Goal: Transaction & Acquisition: Purchase product/service

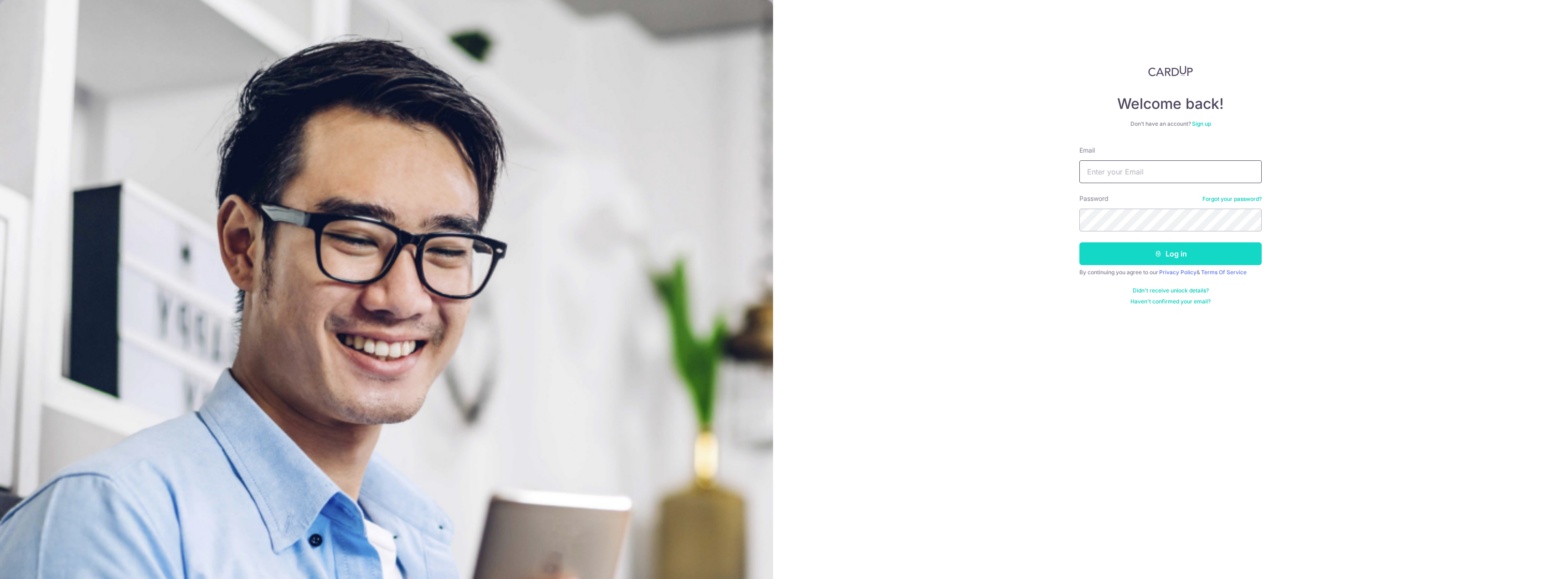
type input "[PERSON_NAME][EMAIL_ADDRESS][DOMAIN_NAME]"
click at [1146, 251] on button "Log in" at bounding box center [1171, 253] width 183 height 23
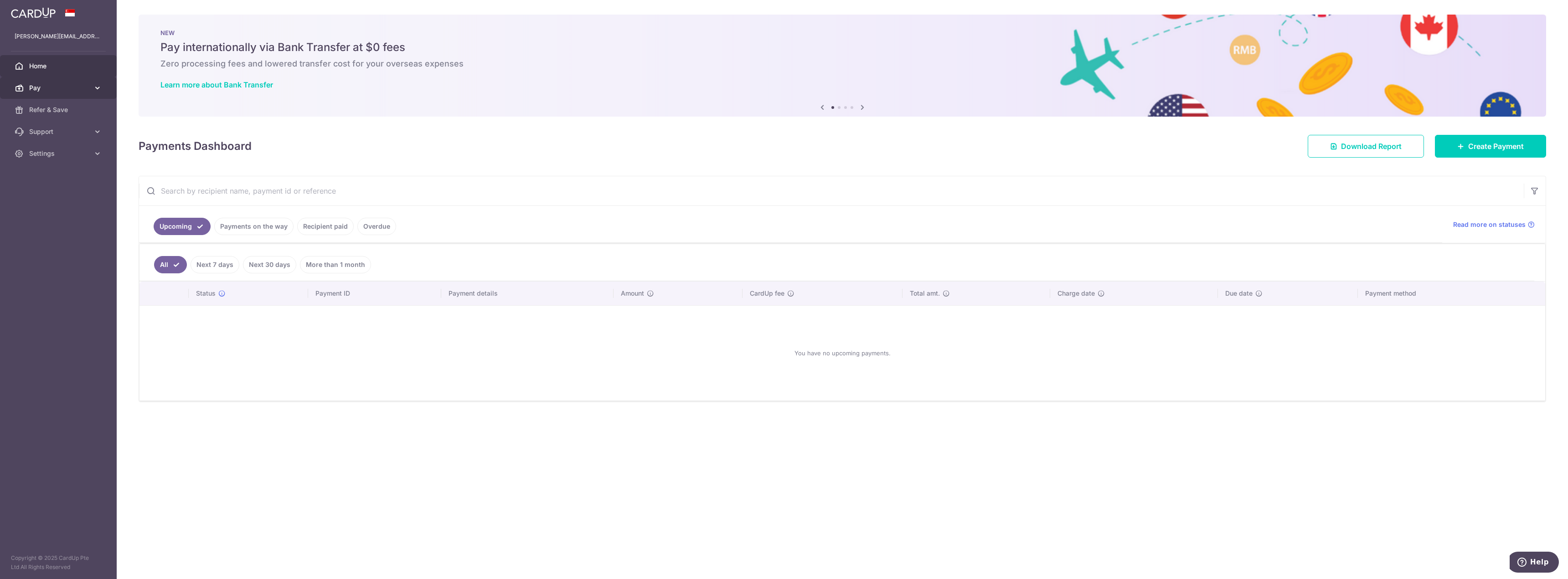
click at [50, 80] on body "shaun.tyx@gmail.com Home Pay Payments Recipients Cards Refer & Save Support FAQ…" at bounding box center [784, 290] width 1568 height 579
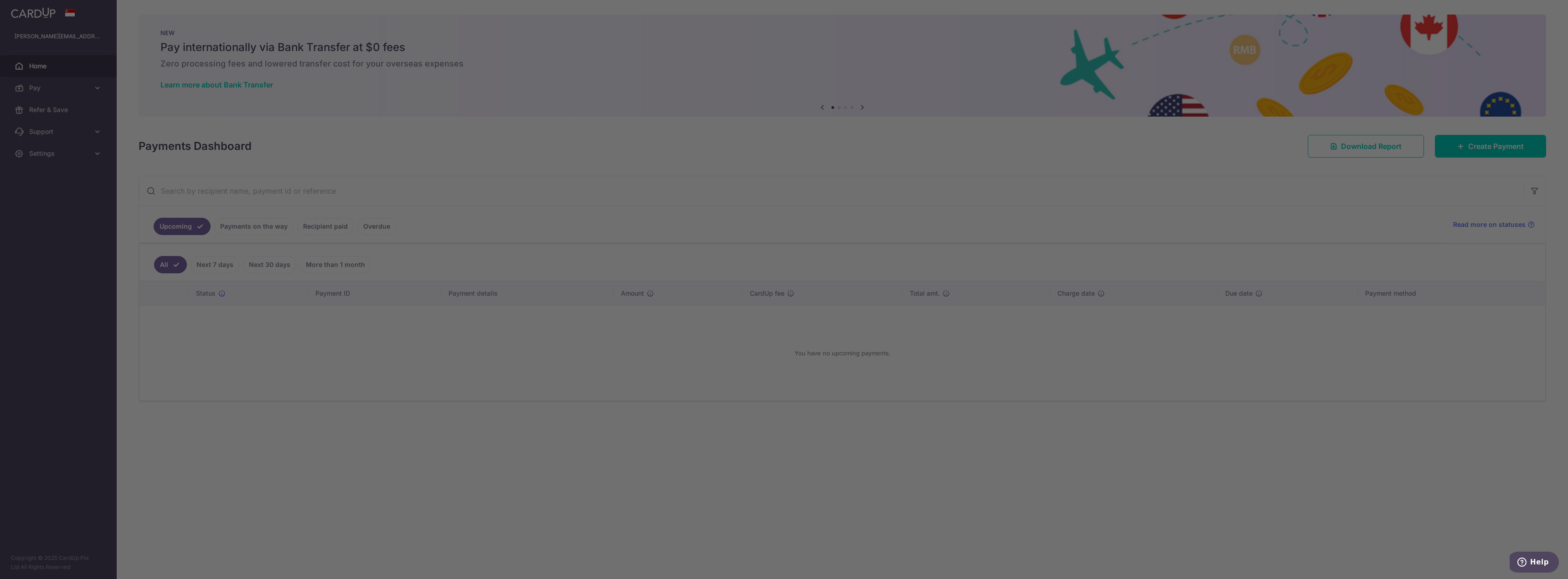
click at [1031, 392] on div at bounding box center [791, 293] width 1583 height 585
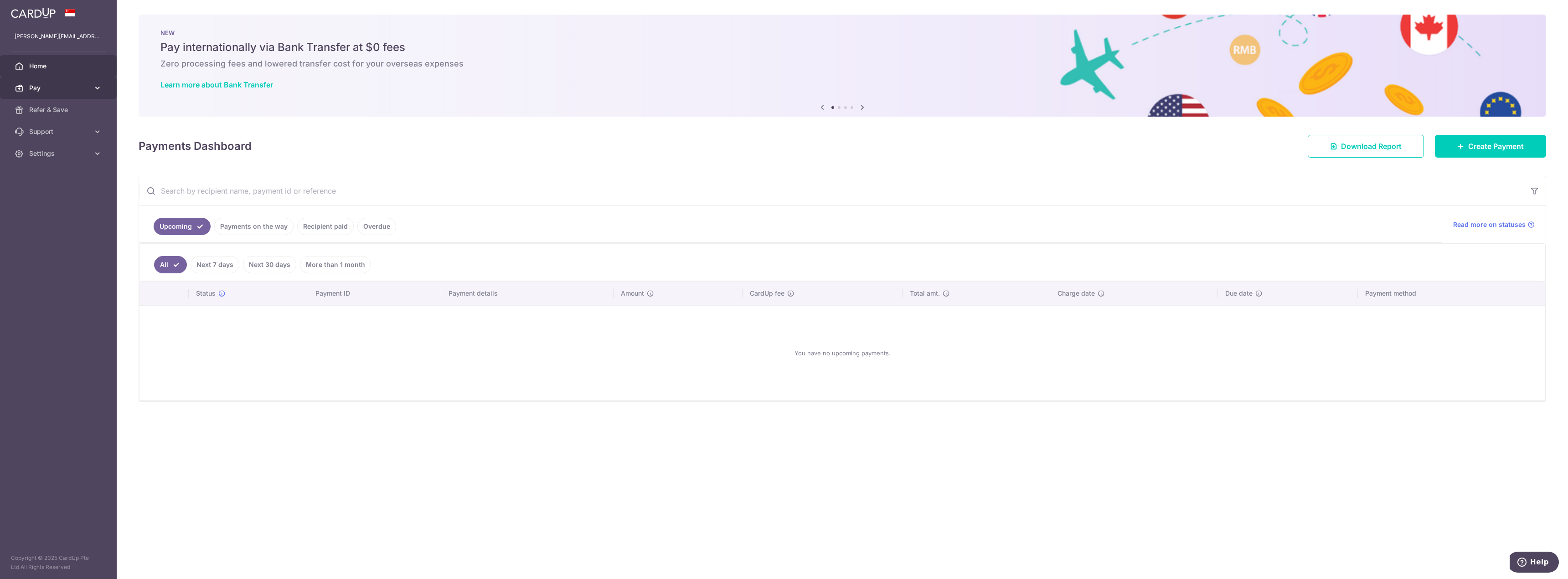
click at [72, 94] on link "Pay" at bounding box center [58, 88] width 117 height 22
click at [48, 108] on span "Payments" at bounding box center [59, 109] width 60 height 9
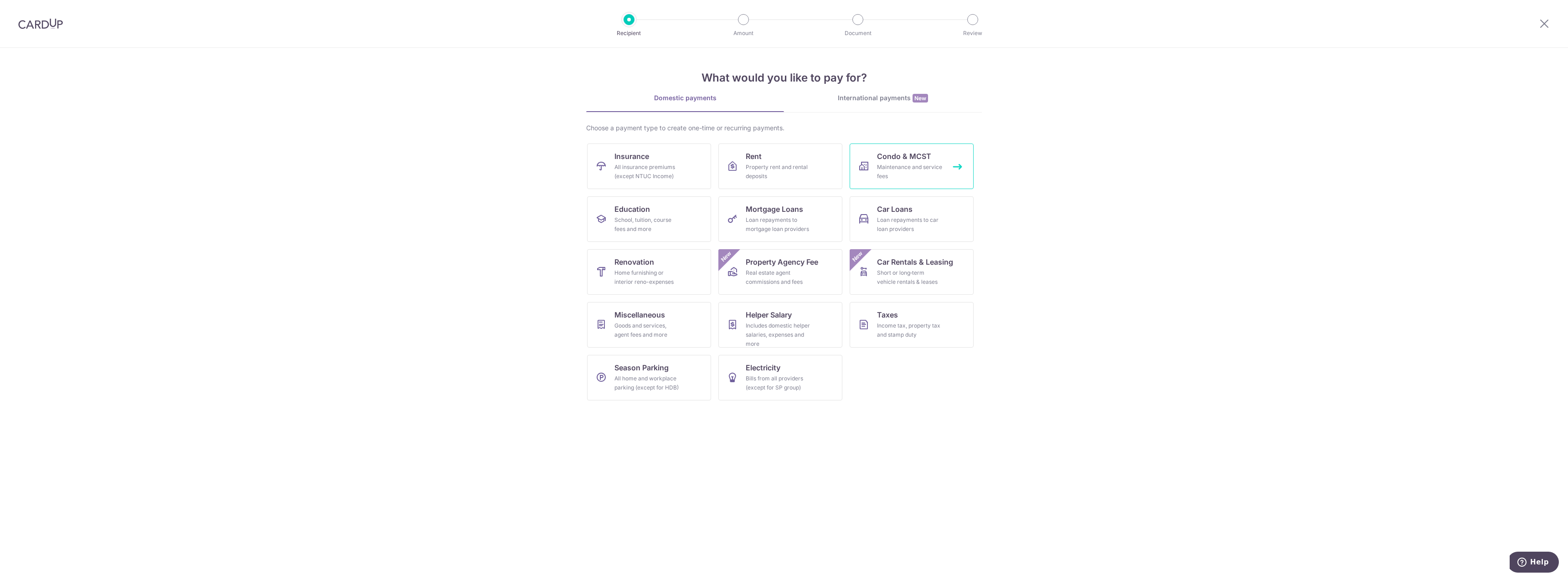
click at [909, 177] on div "Maintenance and service fees" at bounding box center [910, 172] width 66 height 18
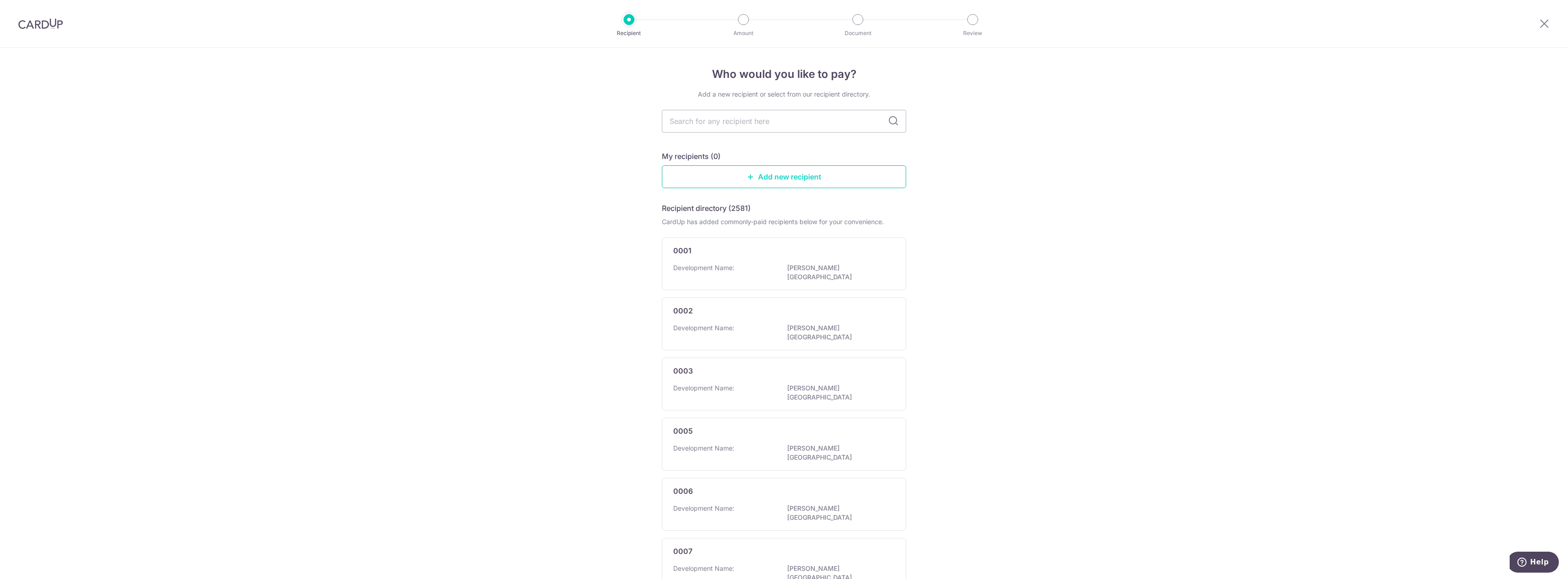
click at [816, 175] on link "Add new recipient" at bounding box center [783, 176] width 244 height 23
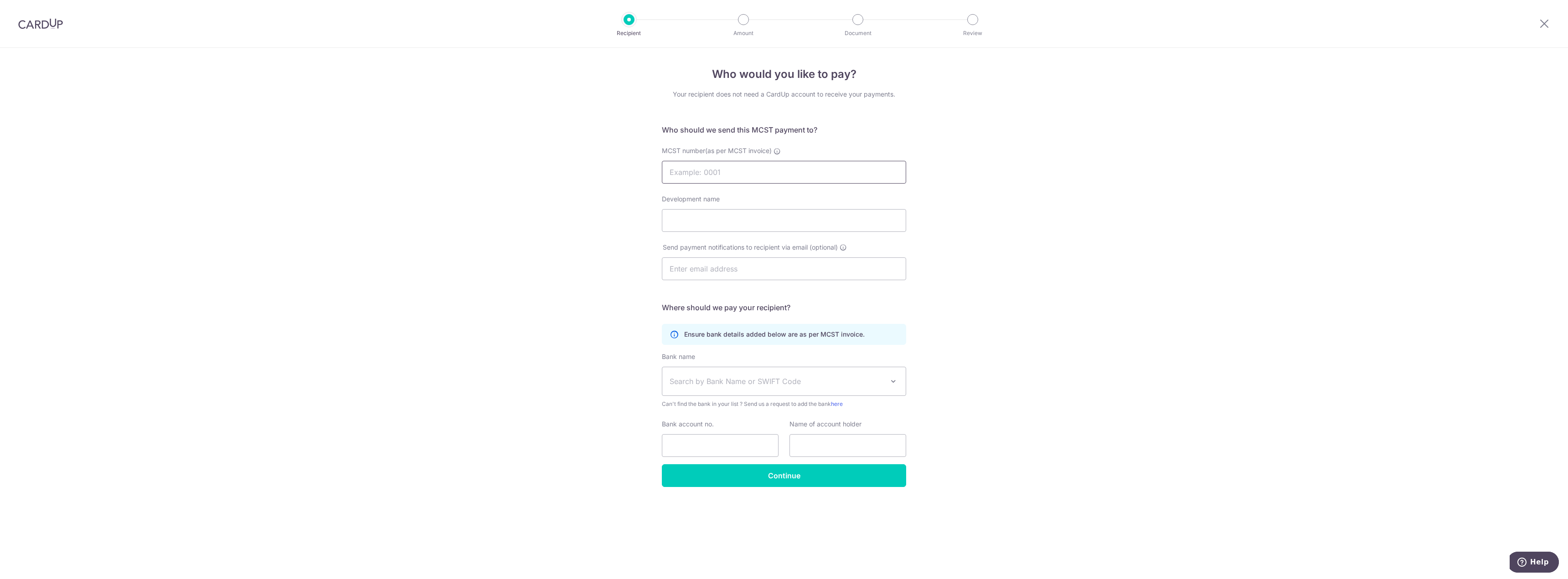
click at [816, 175] on input "MCST number(as per MCST invoice)" at bounding box center [783, 172] width 244 height 23
type input "4896"
click at [697, 227] on input "Development name" at bounding box center [783, 220] width 244 height 23
type input "Provence Residence"
click at [746, 275] on input "text" at bounding box center [783, 268] width 244 height 23
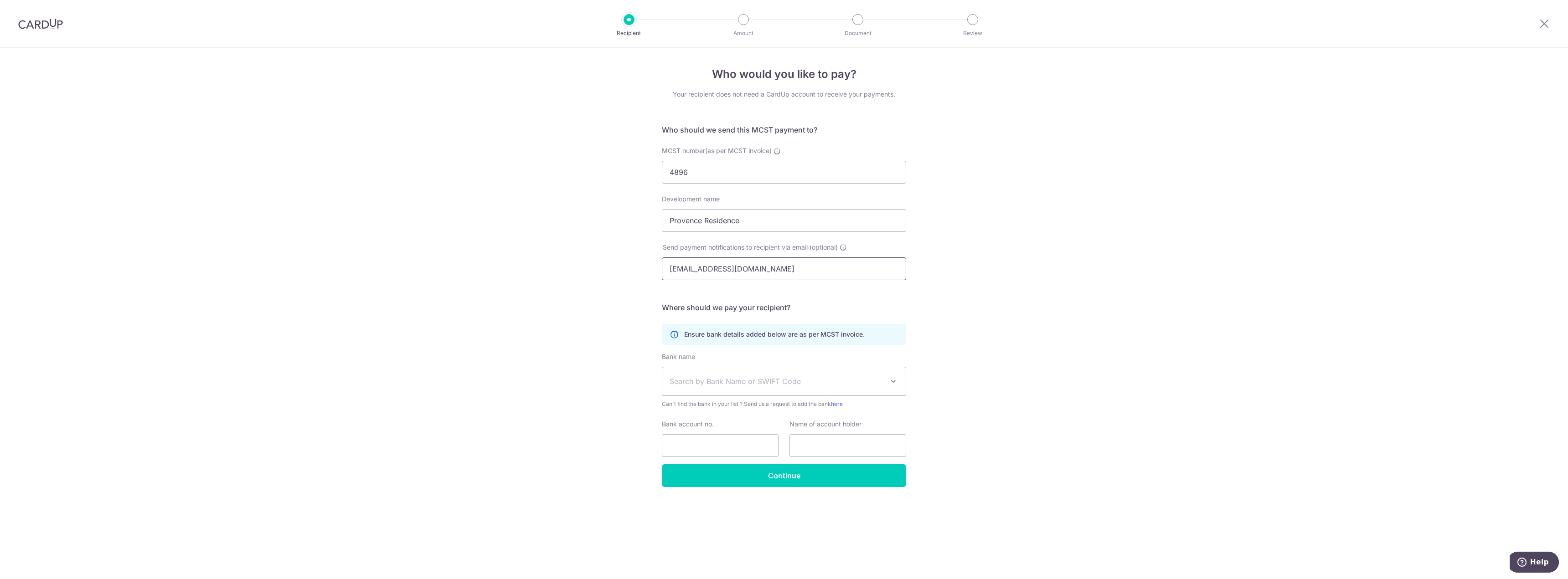
type input "accounts@exceltec.com.sg"
click at [771, 383] on span "Search by Bank Name or SWIFT Code" at bounding box center [777, 381] width 214 height 11
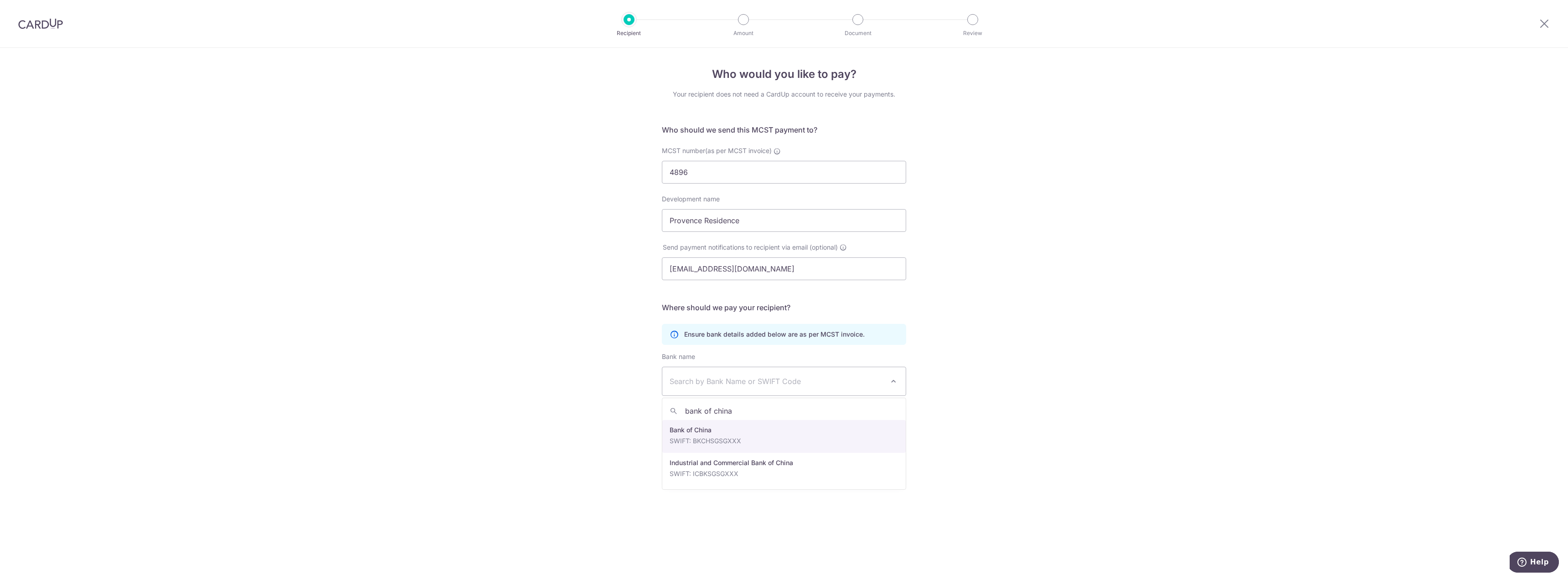
type input "bank of china"
select select "2"
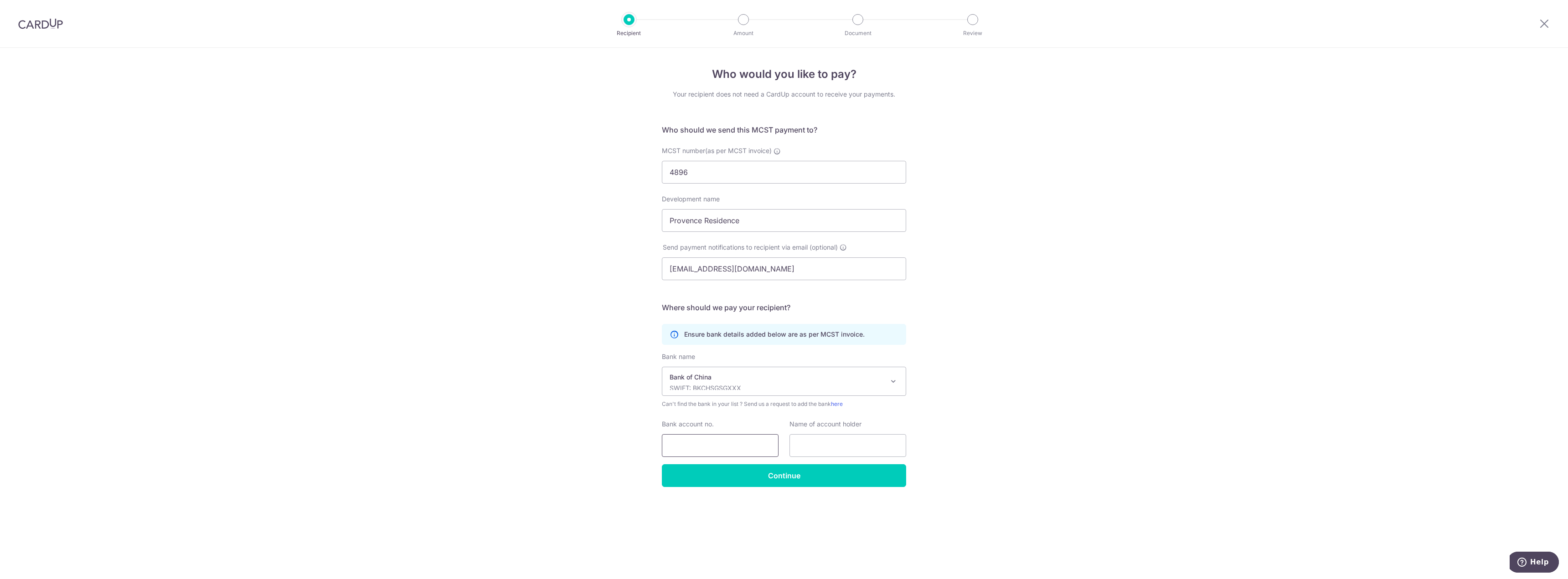
click at [767, 441] on input "Bank account no." at bounding box center [720, 445] width 117 height 23
type input "650090020709583"
click at [816, 439] on input "text" at bounding box center [848, 445] width 117 height 23
type input "MCC LAND (CANBERRA) PTE. LTD. - MAINTENANCE A/C"
click at [807, 477] on input "Continue" at bounding box center [783, 475] width 244 height 23
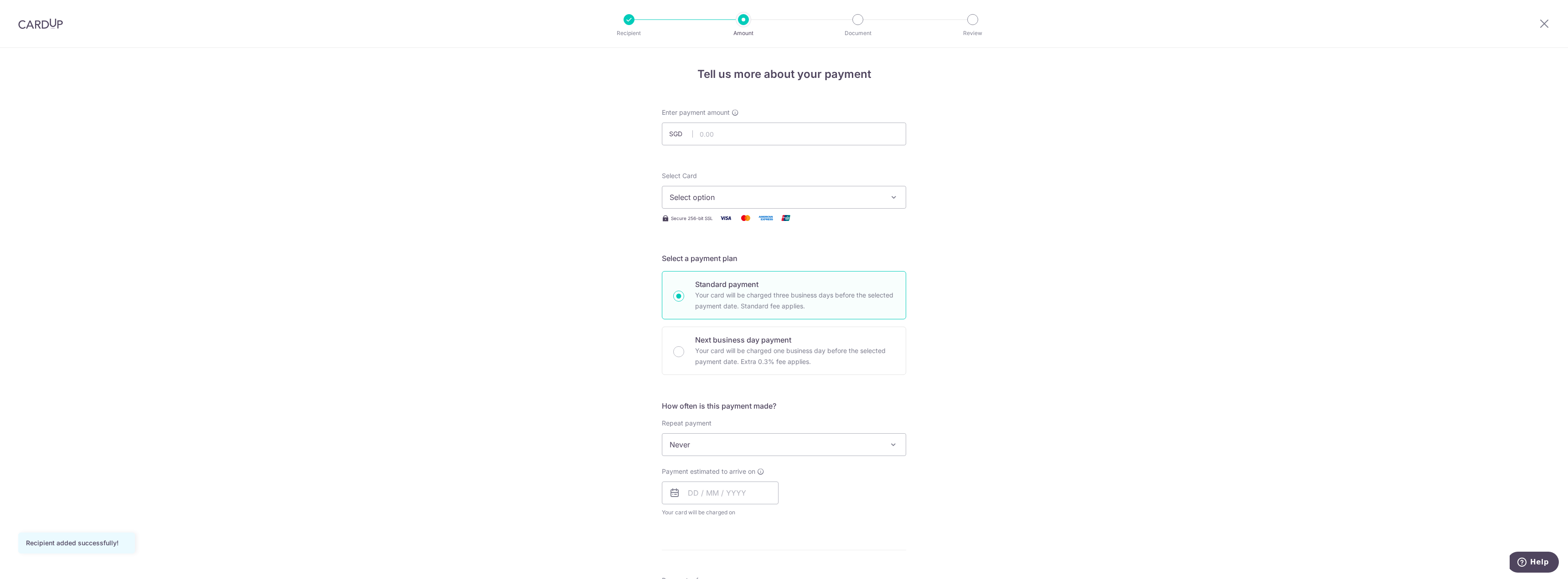
click at [1050, 442] on div "Tell us more about your payment Enter payment amount SGD Recipient added succes…" at bounding box center [784, 460] width 1568 height 824
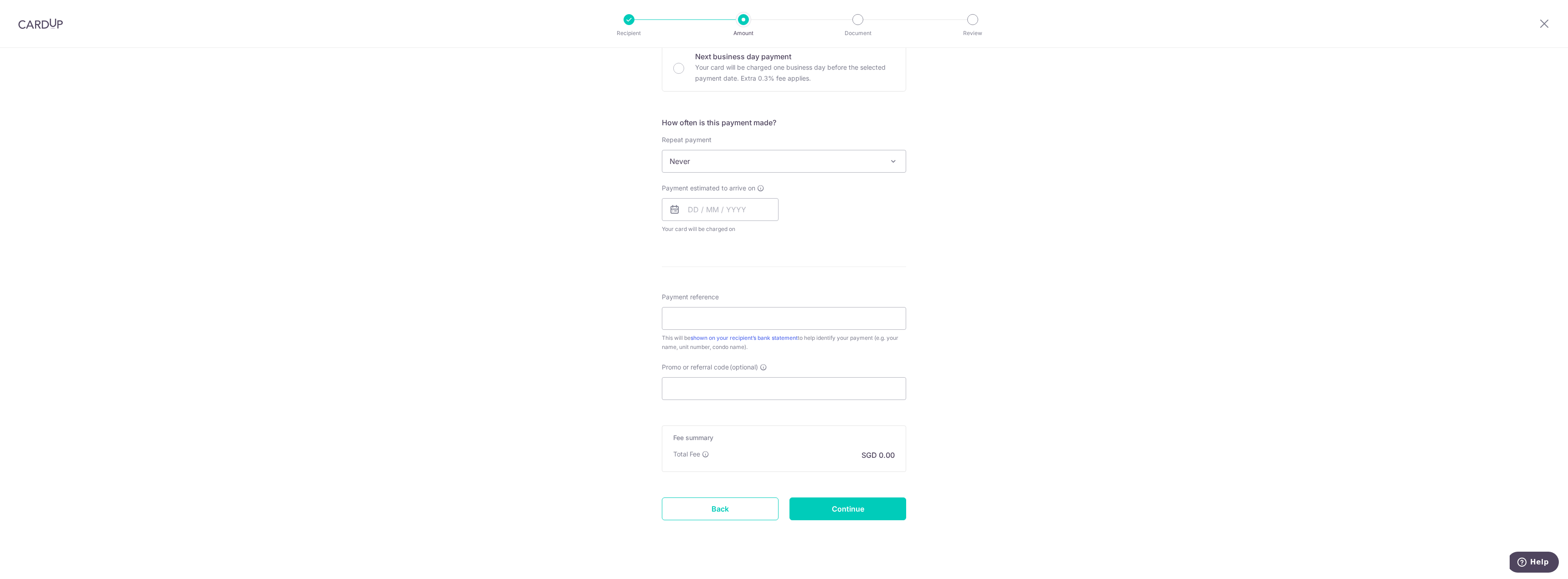
scroll to position [293, 0]
click at [859, 371] on input "Promo or referral code (optional)" at bounding box center [783, 378] width 244 height 23
paste input "MCTAX25N"
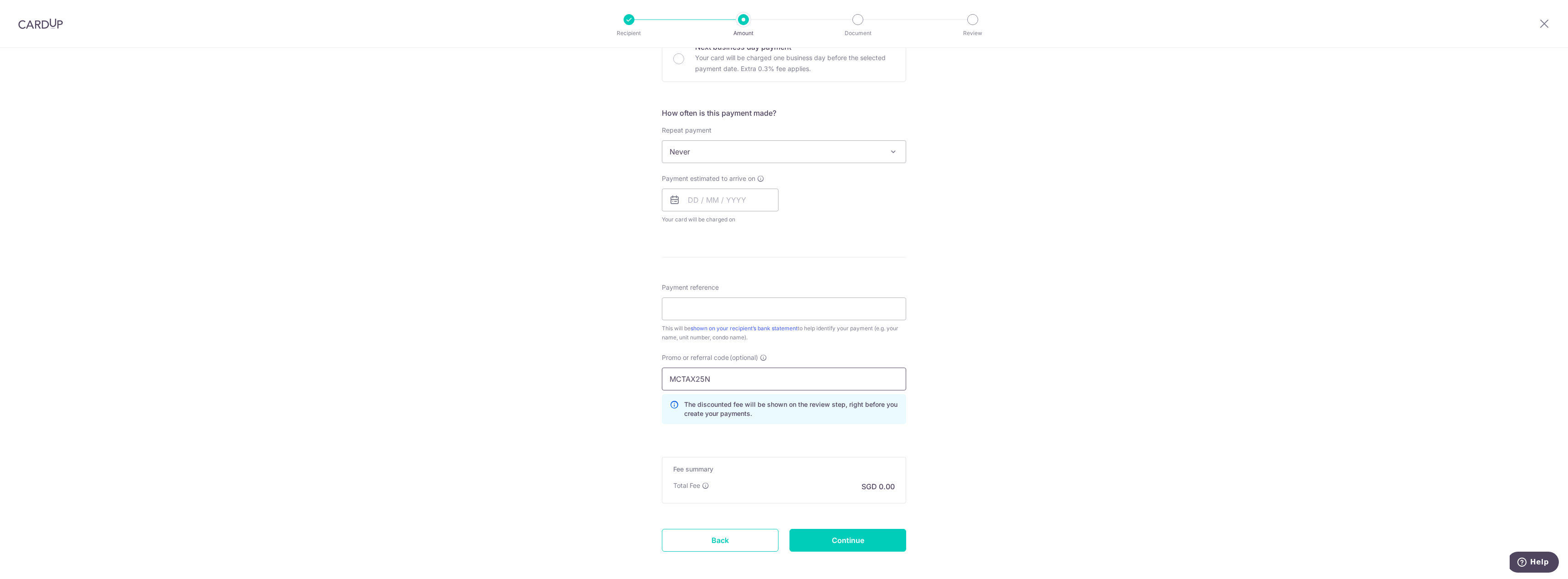
type input "MCTAX25N"
click at [1048, 390] on div "Tell us more about your payment Enter payment amount SGD Recipient added succes…" at bounding box center [784, 187] width 1568 height 865
click at [744, 305] on input "Payment reference" at bounding box center [783, 308] width 244 height 23
type input "#37 #07-31"
click at [1038, 359] on div "Tell us more about your payment Enter payment amount SGD Recipient added succes…" at bounding box center [784, 187] width 1568 height 865
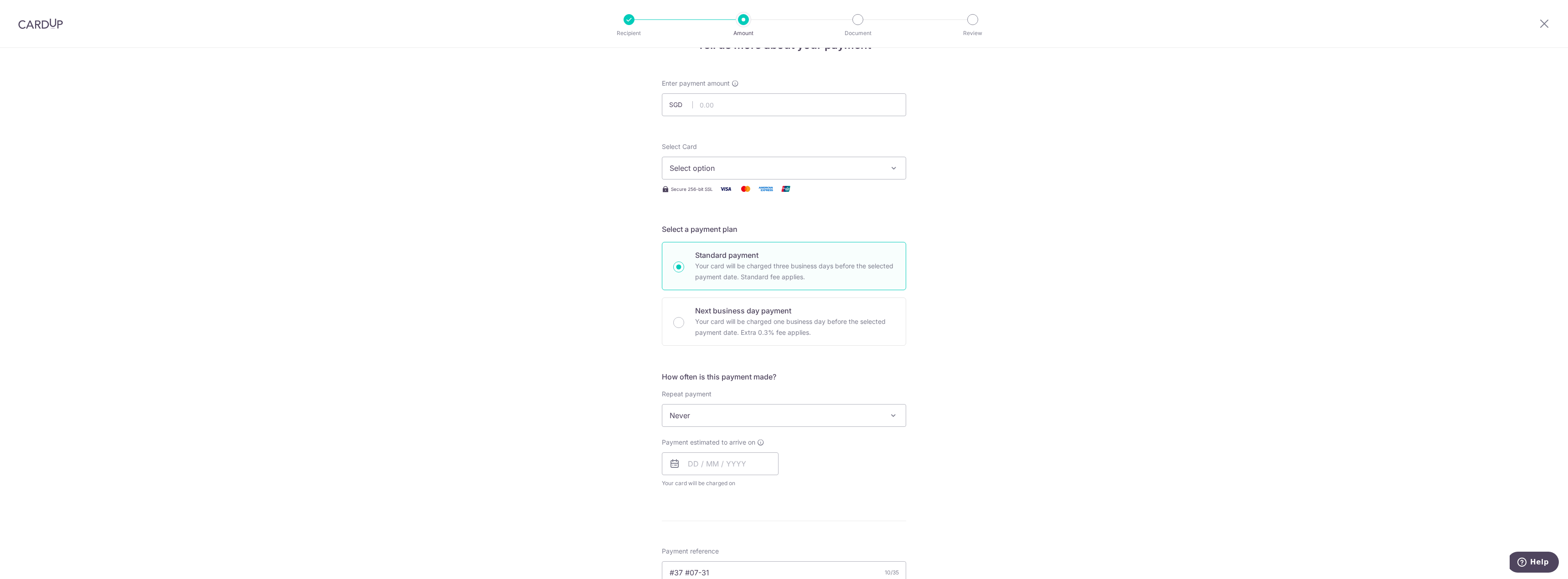
scroll to position [0, 0]
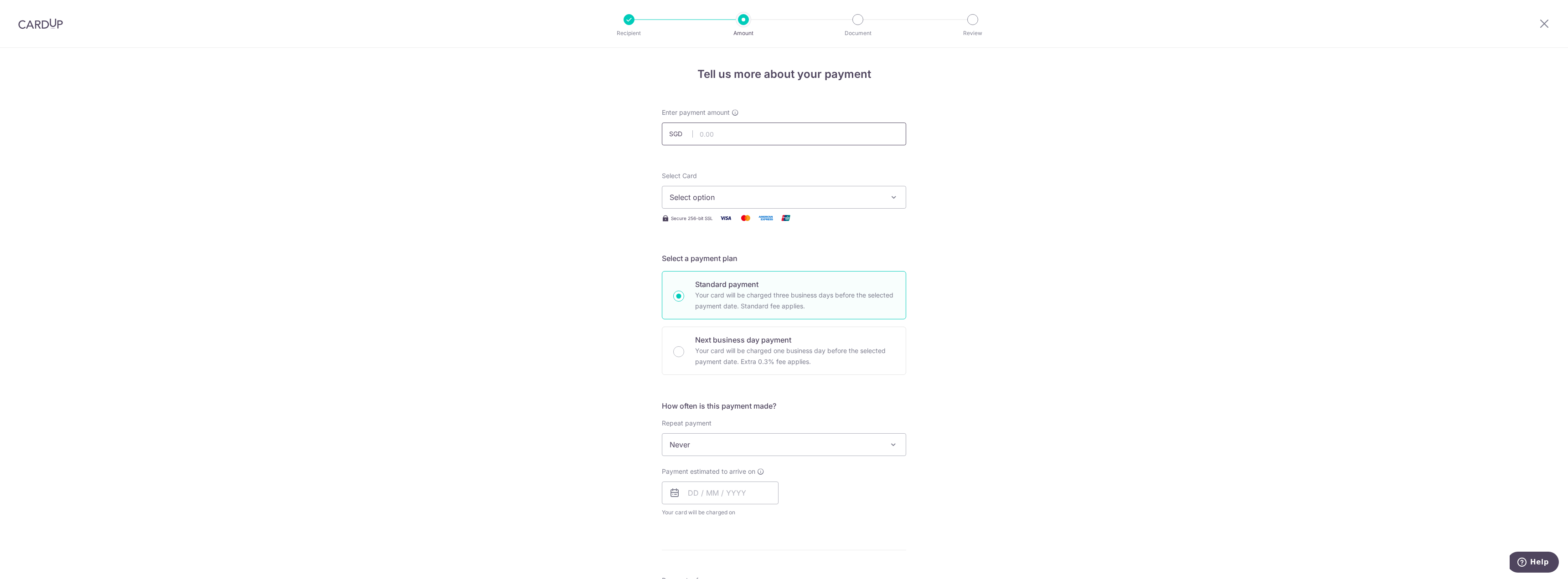
click at [760, 126] on input "text" at bounding box center [783, 133] width 244 height 23
type input "1,079.10"
click at [1026, 221] on div "Tell us more about your payment Enter payment amount SGD 1,079.10 1079.10 Recip…" at bounding box center [784, 480] width 1568 height 865
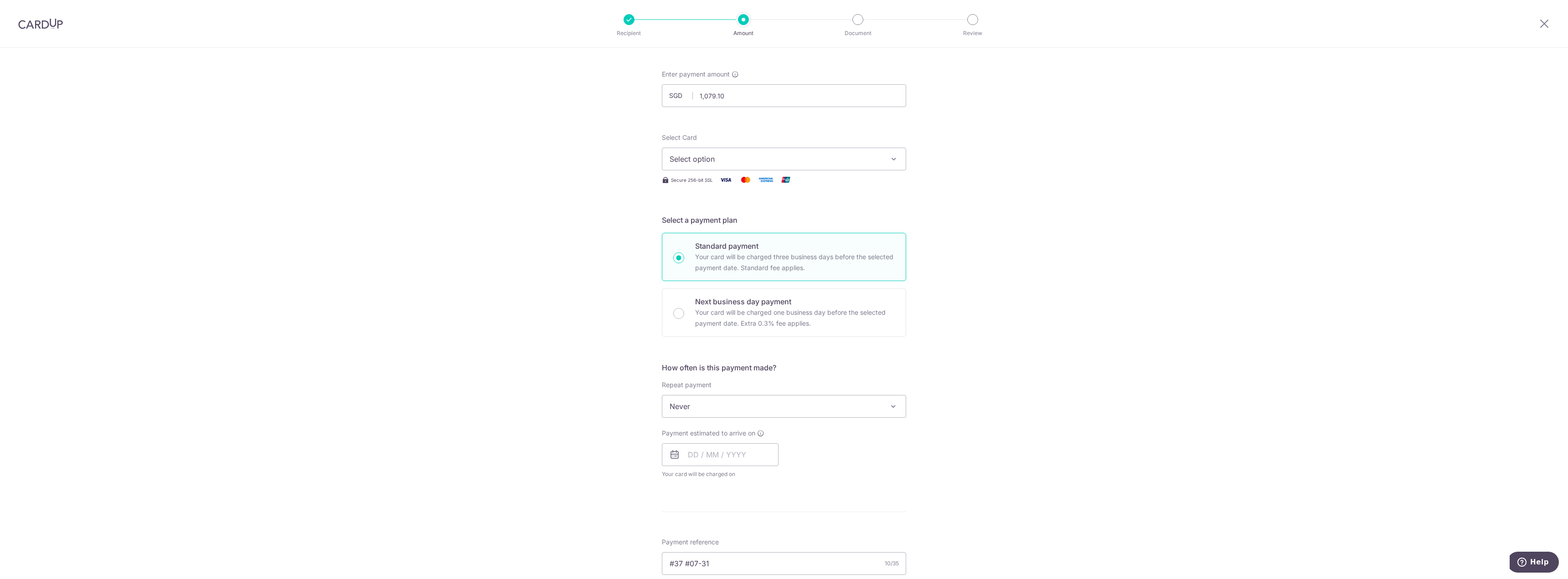
scroll to position [91, 0]
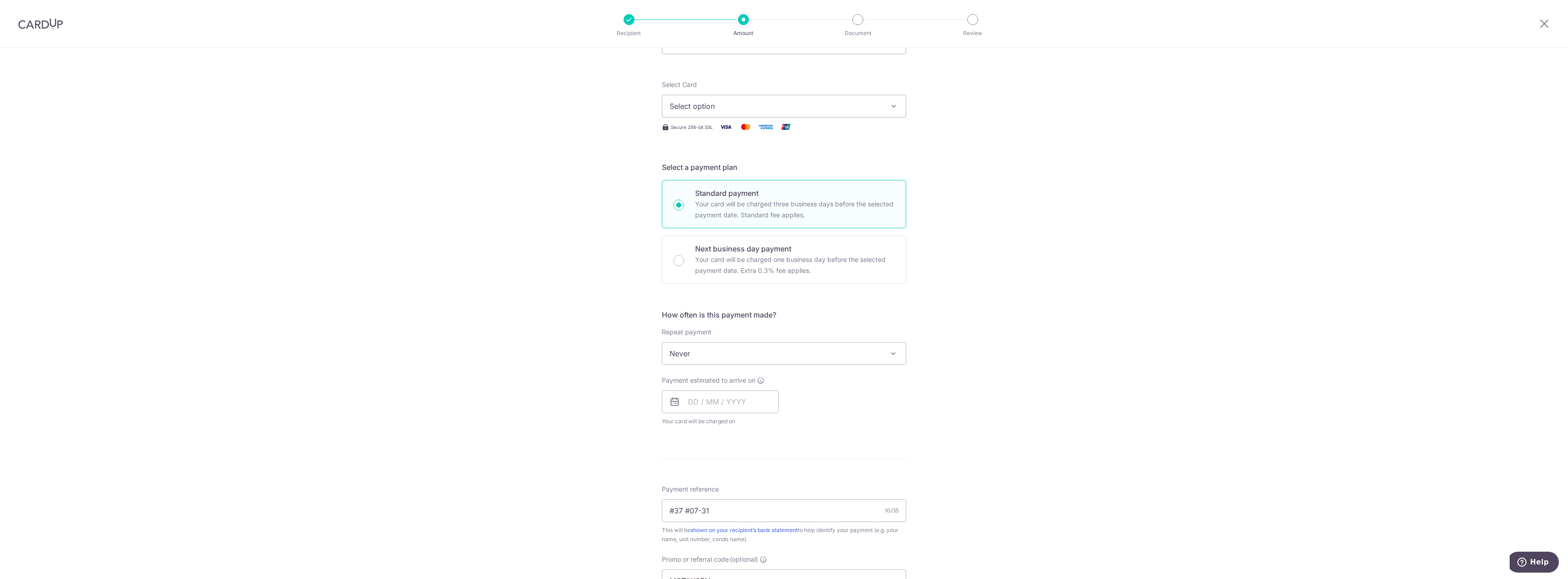
click at [852, 102] on span "Select option" at bounding box center [775, 106] width 212 height 11
click at [810, 169] on span "**** 3393" at bounding box center [784, 172] width 229 height 11
click at [1002, 215] on div "Tell us more about your payment Enter payment amount SGD 1,079.10 1079.10 Recip…" at bounding box center [784, 389] width 1568 height 865
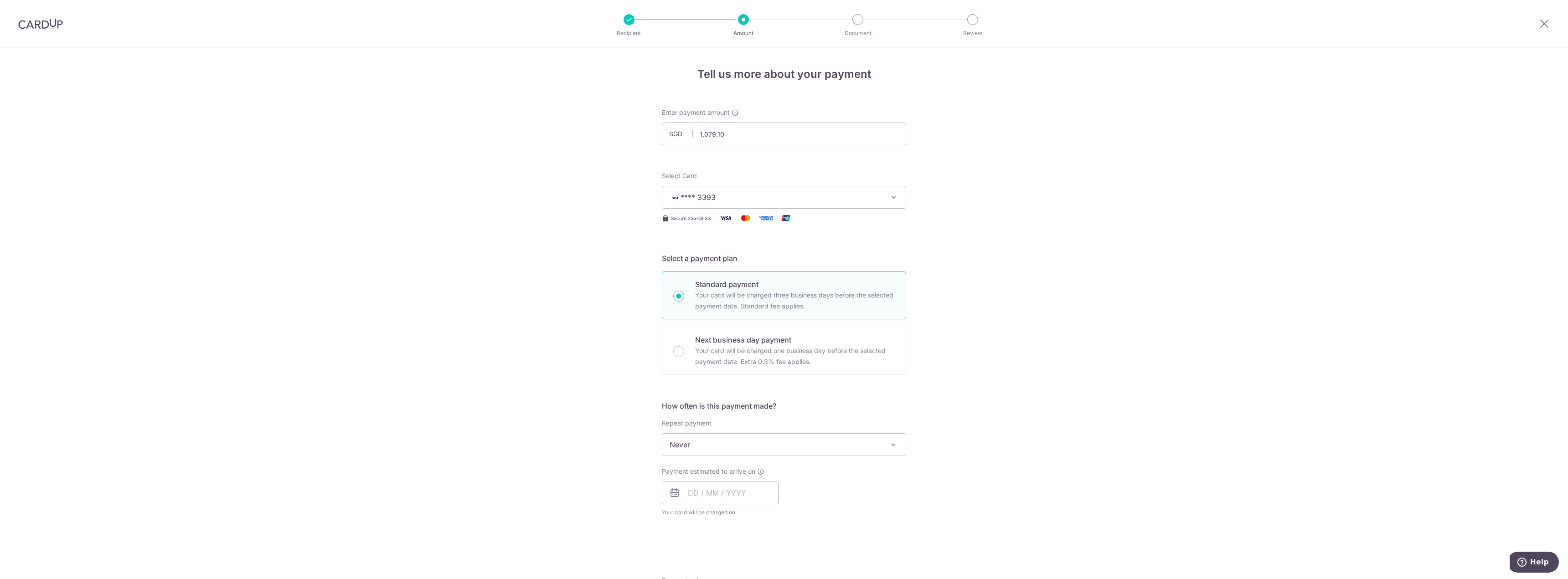
click at [879, 200] on span "**** 3393" at bounding box center [775, 197] width 212 height 11
click at [740, 217] on link "Add credit card" at bounding box center [784, 223] width 243 height 16
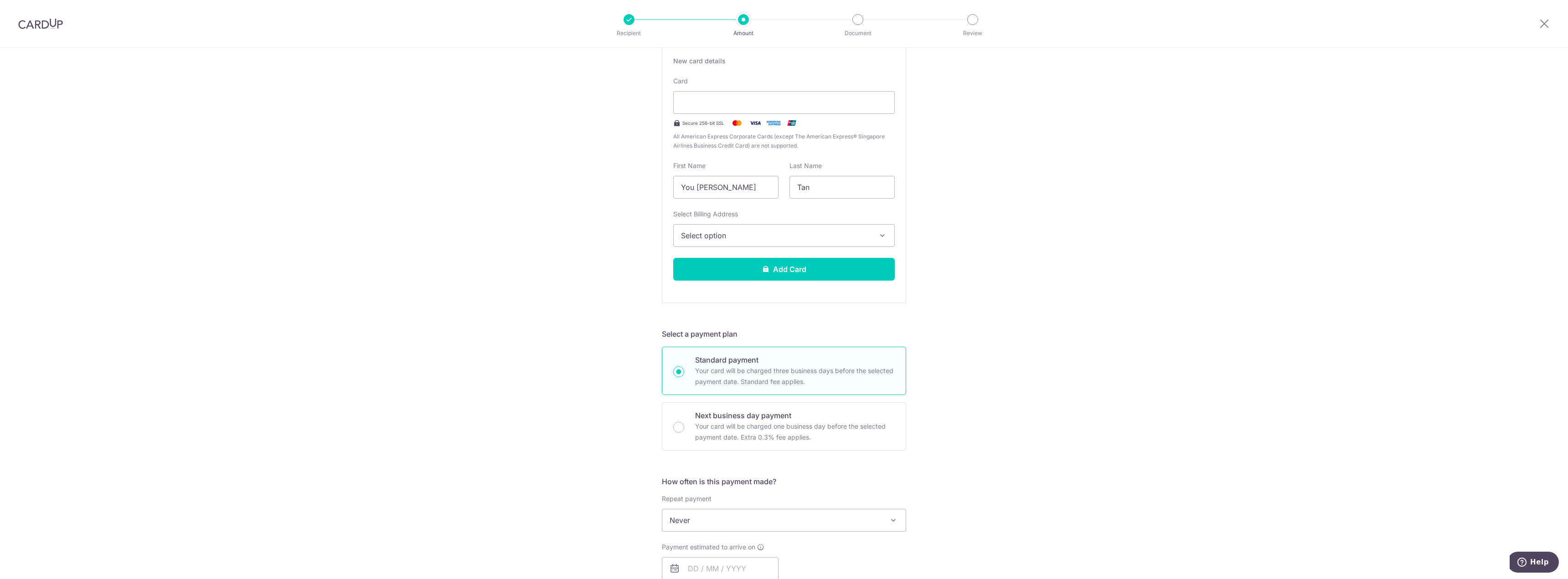
scroll to position [37, 0]
